Goal: Use online tool/utility: Utilize a website feature to perform a specific function

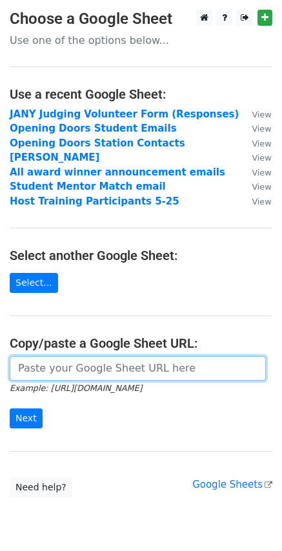
click at [61, 367] on input "url" at bounding box center [138, 368] width 256 height 25
click at [61, 369] on input "url" at bounding box center [138, 368] width 256 height 25
paste input "[URL][DOMAIN_NAME]"
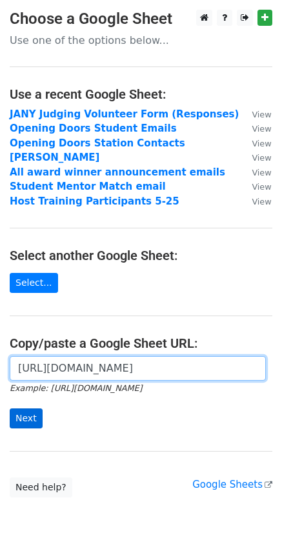
type input "[URL][DOMAIN_NAME]"
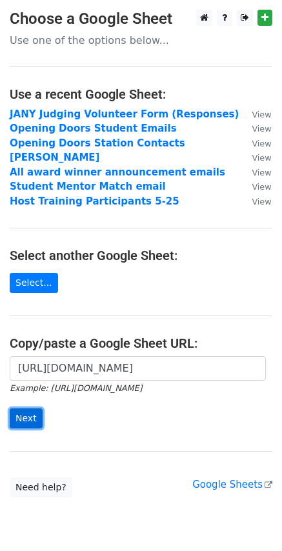
click at [25, 417] on input "Next" at bounding box center [26, 419] width 33 height 20
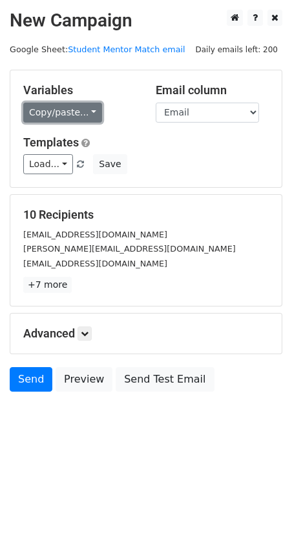
click at [87, 114] on link "Copy/paste..." at bounding box center [62, 113] width 79 height 20
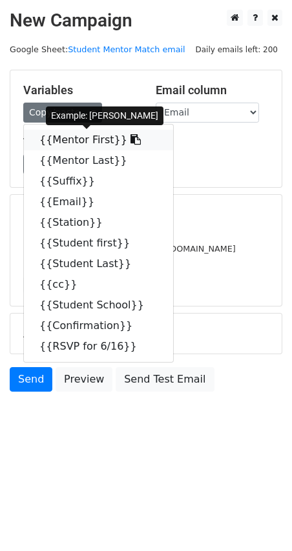
click at [68, 141] on link "{{Mentor First}}" at bounding box center [98, 140] width 149 height 21
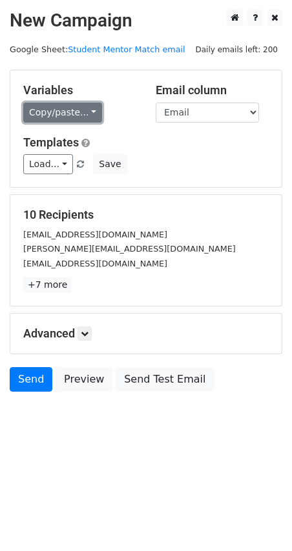
click at [85, 108] on link "Copy/paste..." at bounding box center [62, 113] width 79 height 20
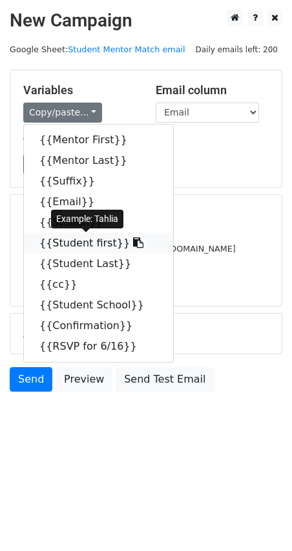
click at [70, 241] on link "{{Student first}}" at bounding box center [98, 243] width 149 height 21
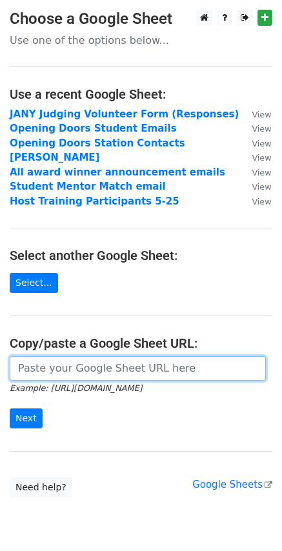
click at [70, 367] on input "url" at bounding box center [138, 368] width 256 height 25
paste input "https://docs.google.com/spreadsheets/d/1j2y5BCQxrDDX6oWNLWflZh9He-Phta7LpbNpD37…"
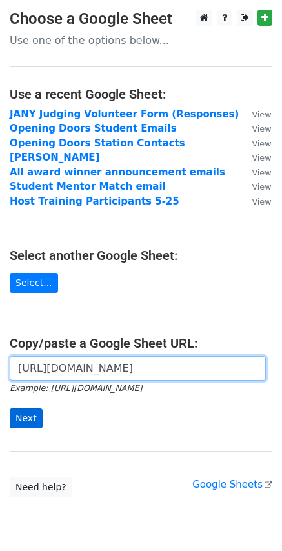
type input "https://docs.google.com/spreadsheets/d/1j2y5BCQxrDDX6oWNLWflZh9He-Phta7LpbNpD37…"
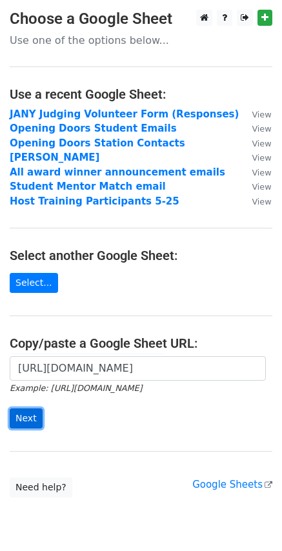
click at [26, 420] on input "Next" at bounding box center [26, 419] width 33 height 20
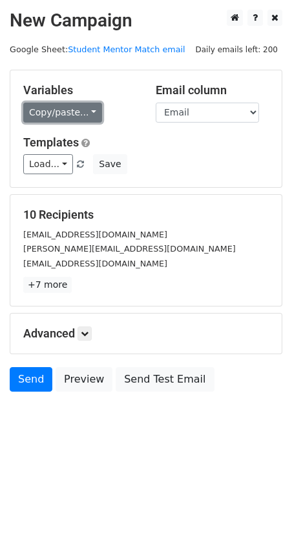
click at [85, 112] on link "Copy/paste..." at bounding box center [62, 113] width 79 height 20
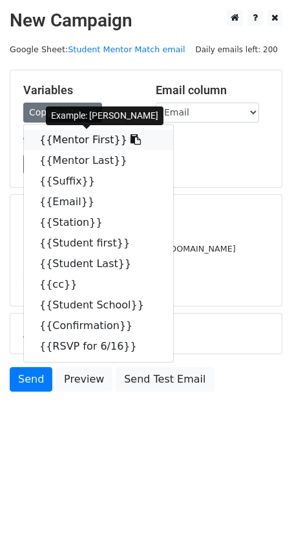
click at [65, 136] on link "{{Mentor First}}" at bounding box center [98, 140] width 149 height 21
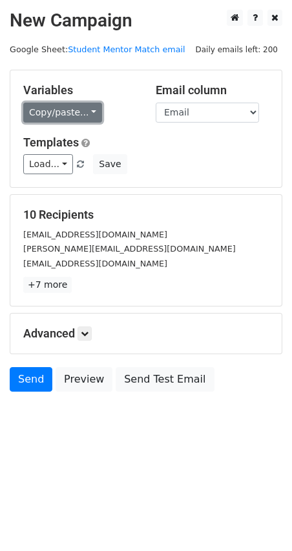
click at [85, 108] on link "Copy/paste..." at bounding box center [62, 113] width 79 height 20
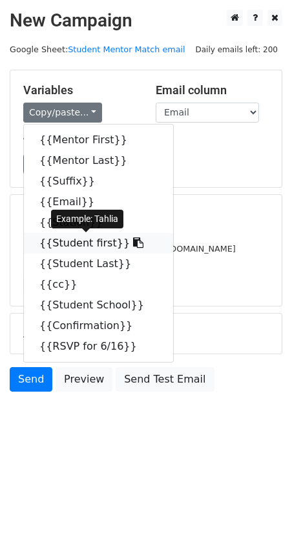
click at [77, 247] on link "{{Student first}}" at bounding box center [98, 243] width 149 height 21
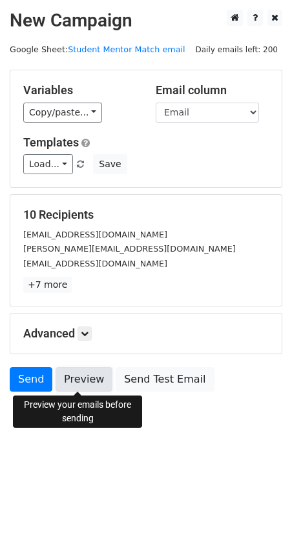
click at [79, 383] on link "Preview" at bounding box center [84, 379] width 57 height 25
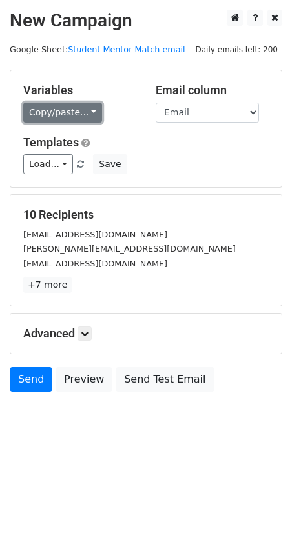
click at [86, 110] on link "Copy/paste..." at bounding box center [62, 113] width 79 height 20
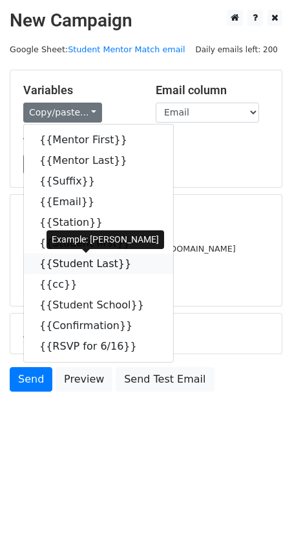
click at [74, 263] on link "{{Student Last}}" at bounding box center [98, 264] width 149 height 21
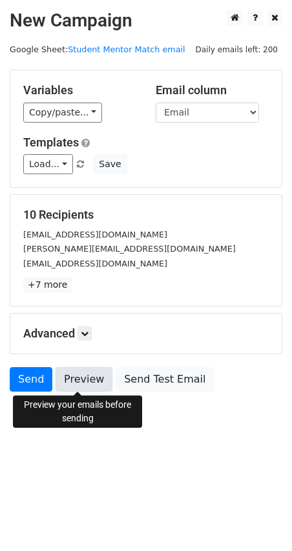
click at [83, 380] on link "Preview" at bounding box center [84, 379] width 57 height 25
